Goal: Task Accomplishment & Management: Use online tool/utility

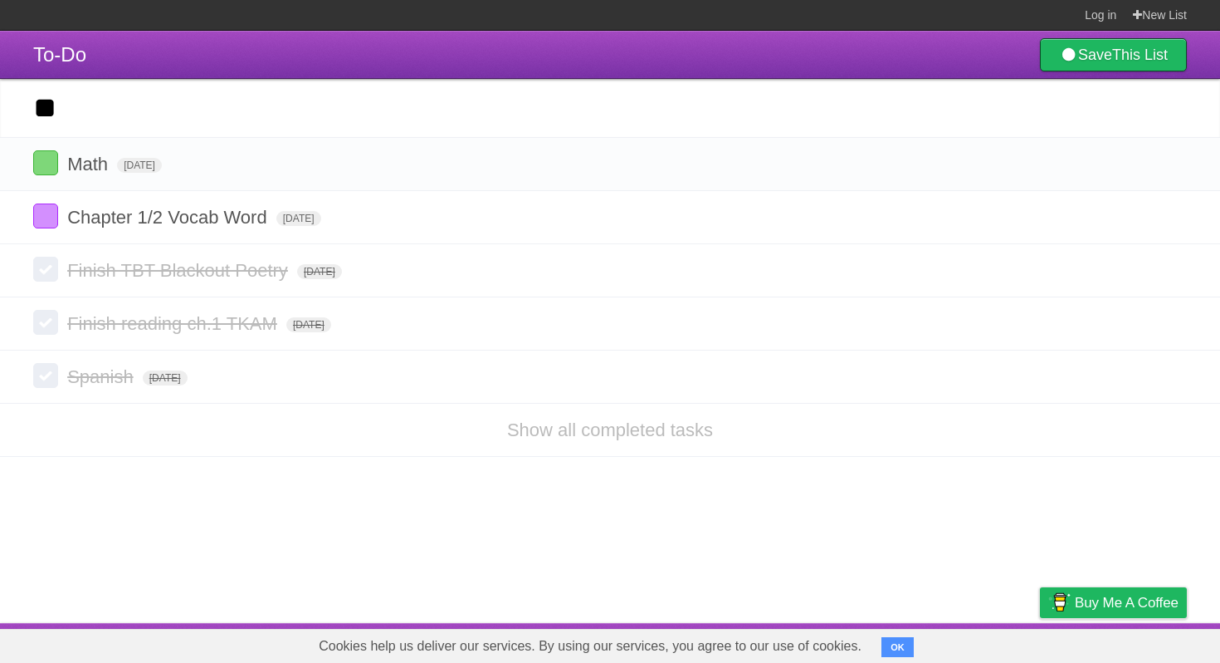
type input "*"
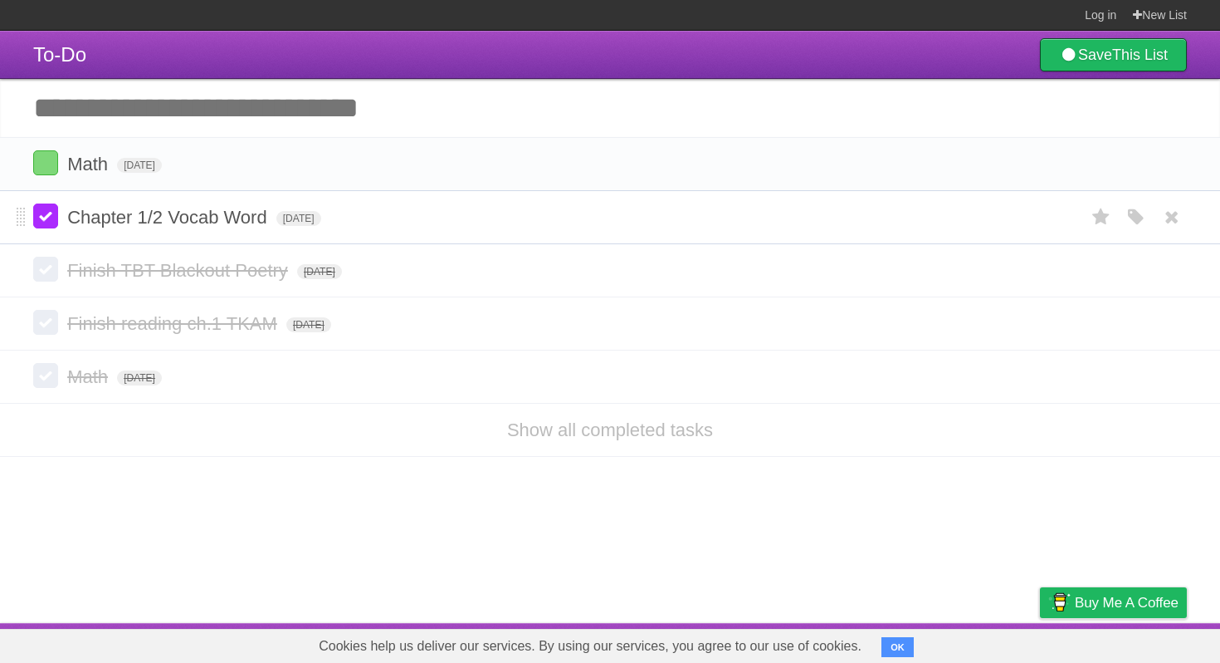
click at [43, 225] on label at bounding box center [45, 215] width 25 height 25
click at [261, 96] on input "Add another task" at bounding box center [610, 108] width 1220 height 58
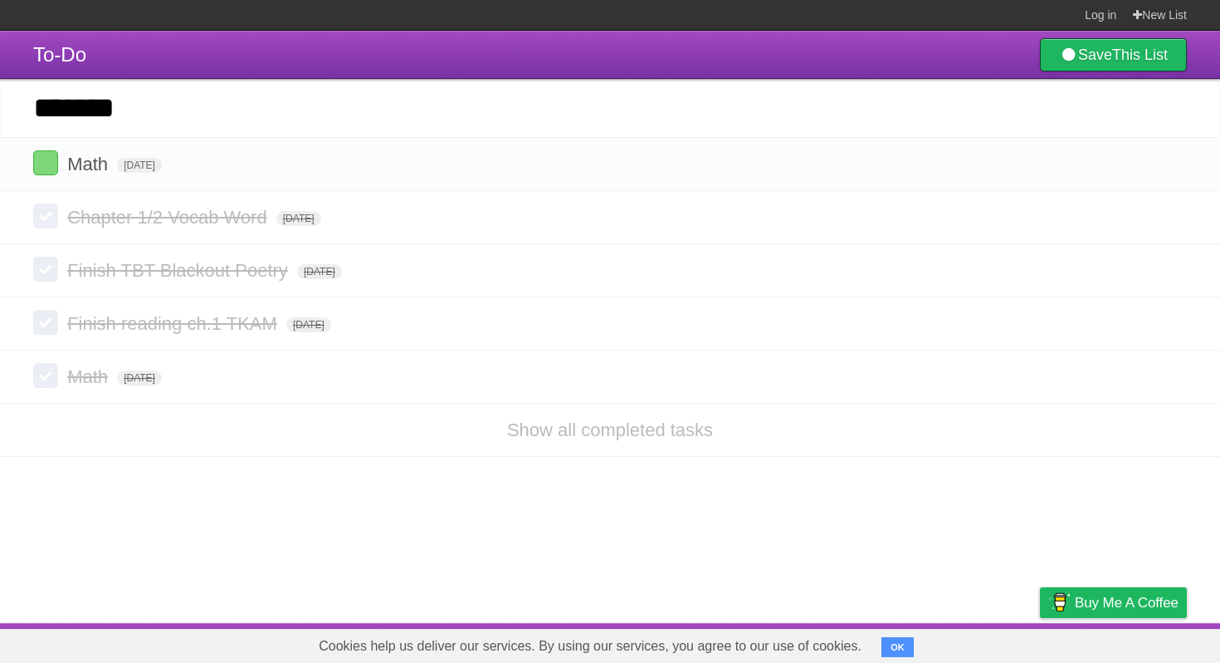
type input "*******"
click input "*********" at bounding box center [0, 0] width 0 height 0
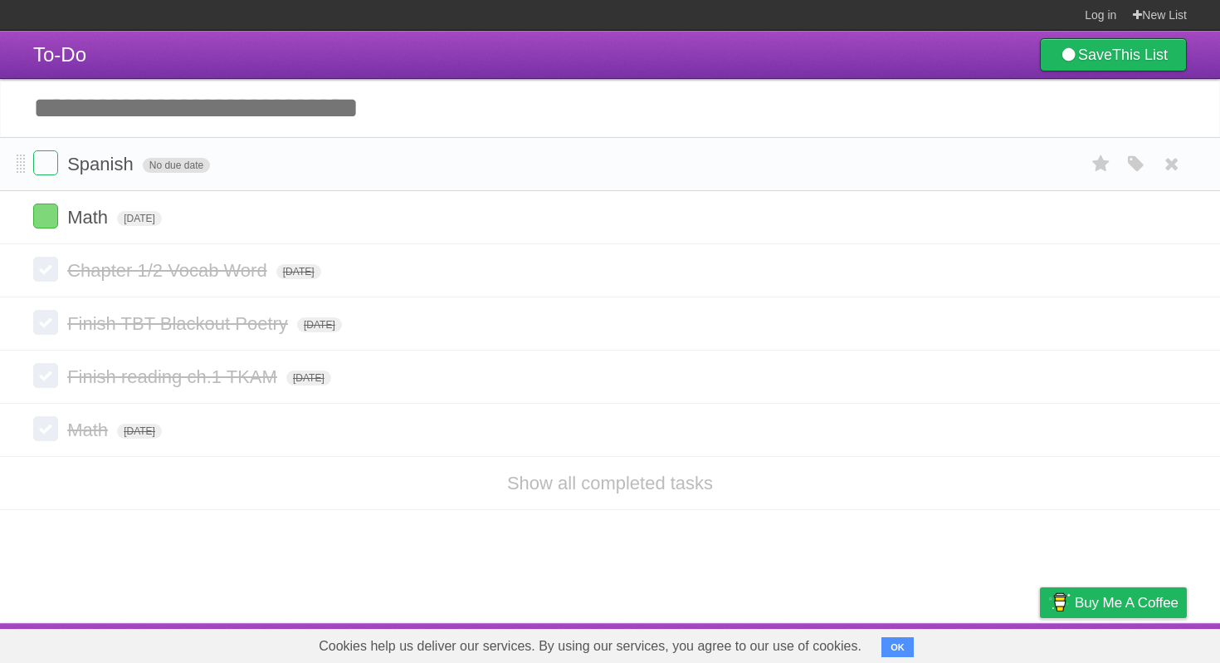
click at [155, 164] on span "No due date" at bounding box center [176, 165] width 67 height 15
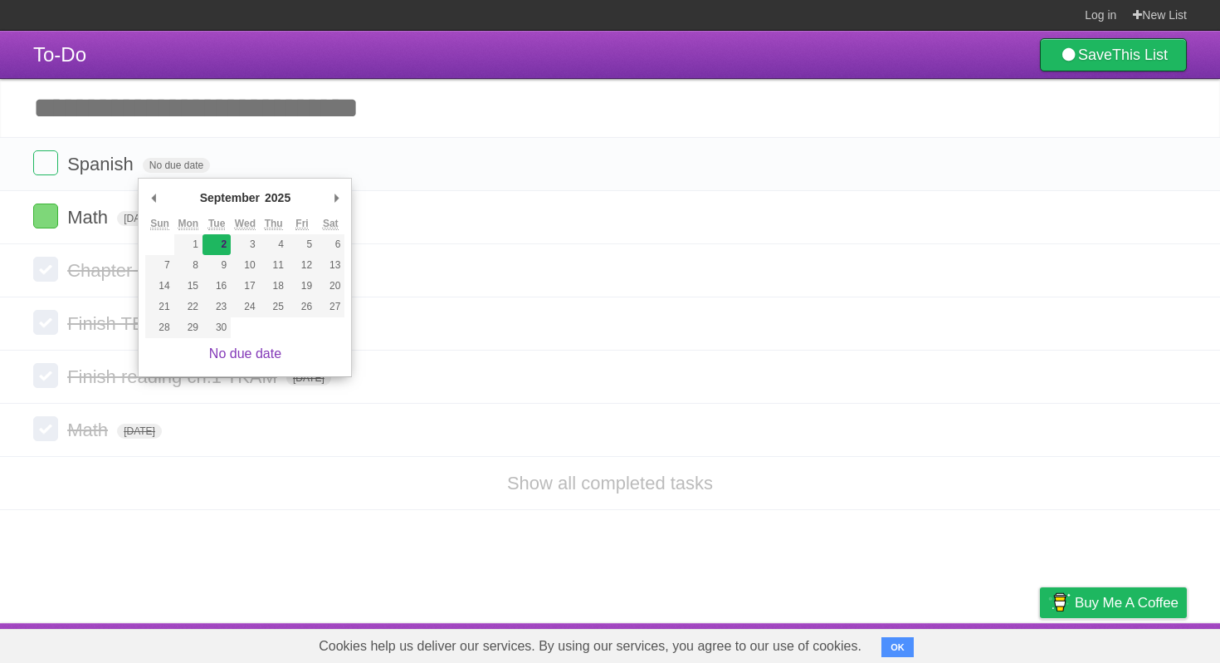
type span "Tue Sep 02 2025"
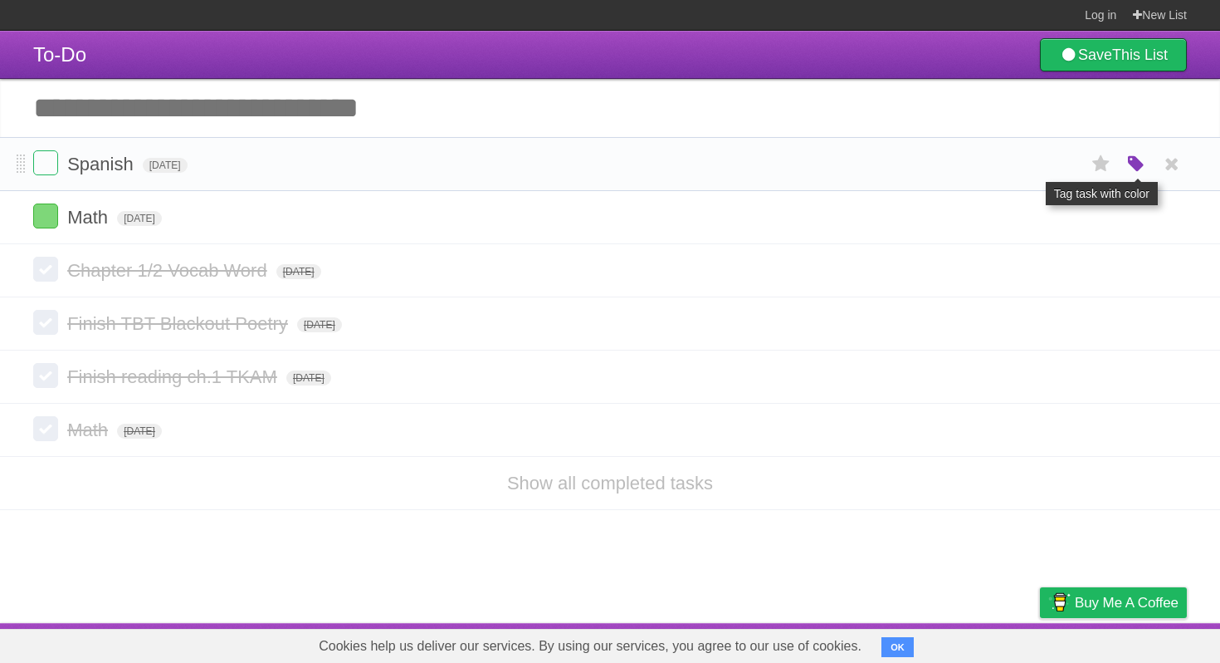
click at [1125, 172] on icon "button" at bounding box center [1136, 165] width 23 height 22
click at [1017, 170] on label "Green" at bounding box center [1019, 163] width 18 height 18
click at [159, 226] on span "[DATE]" at bounding box center [139, 218] width 45 height 15
click at [181, 231] on form "Math Fri Aug 29 2025 White Red Blue Green Purple Orange" at bounding box center [610, 216] width 1154 height 27
click at [162, 221] on span "[DATE]" at bounding box center [139, 218] width 45 height 15
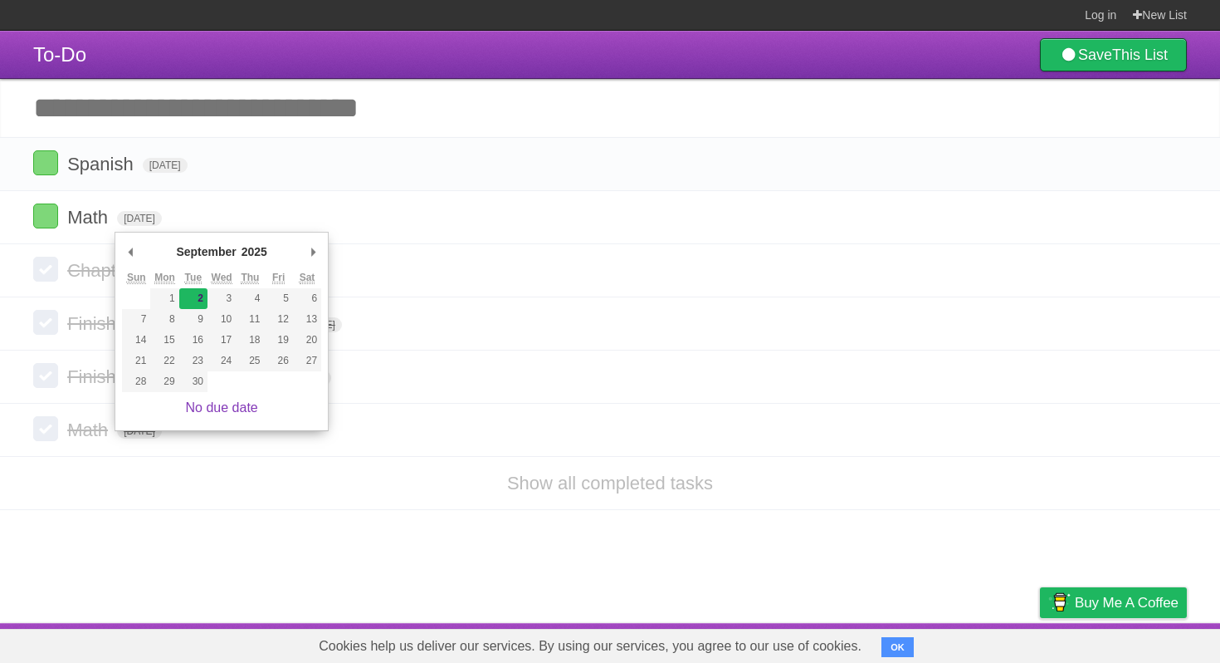
type span "Tue Sep 02 2025"
